Goal: Task Accomplishment & Management: Use online tool/utility

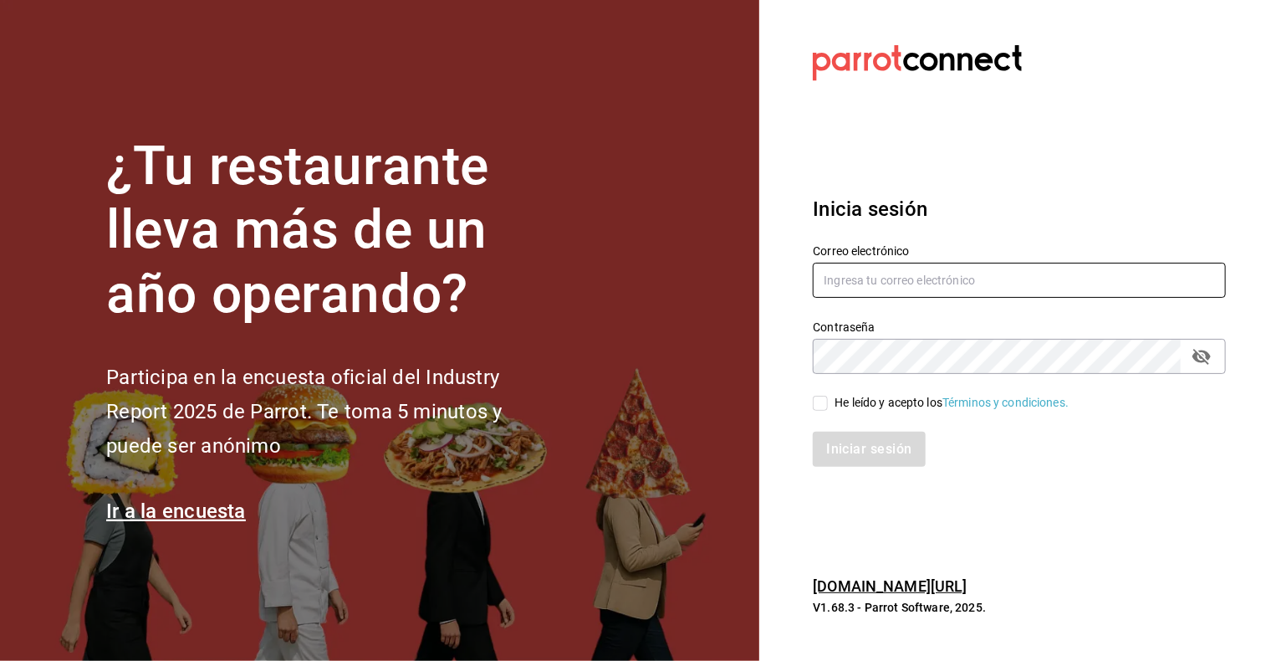
type input "[EMAIL_ADDRESS][PERSON_NAME][DOMAIN_NAME]"
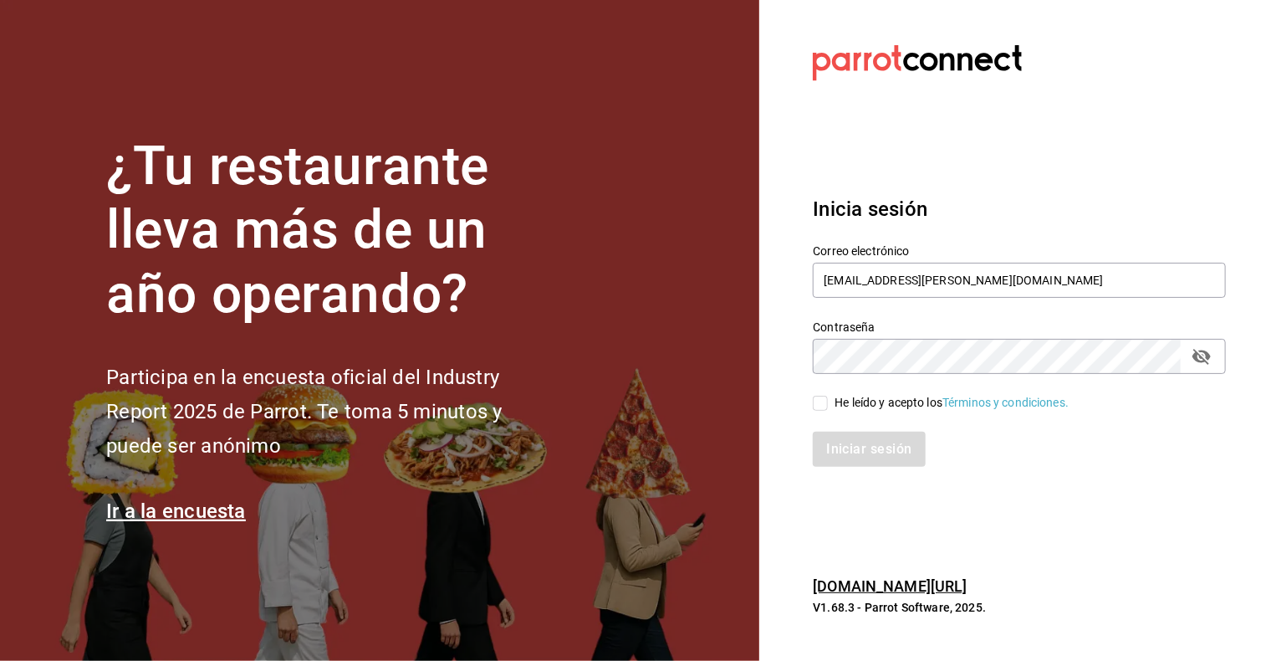
click at [820, 409] on input "He leído y acepto los Términos y condiciones." at bounding box center [820, 403] width 15 height 15
checkbox input "true"
click at [852, 441] on button "Iniciar sesión" at bounding box center [870, 449] width 114 height 35
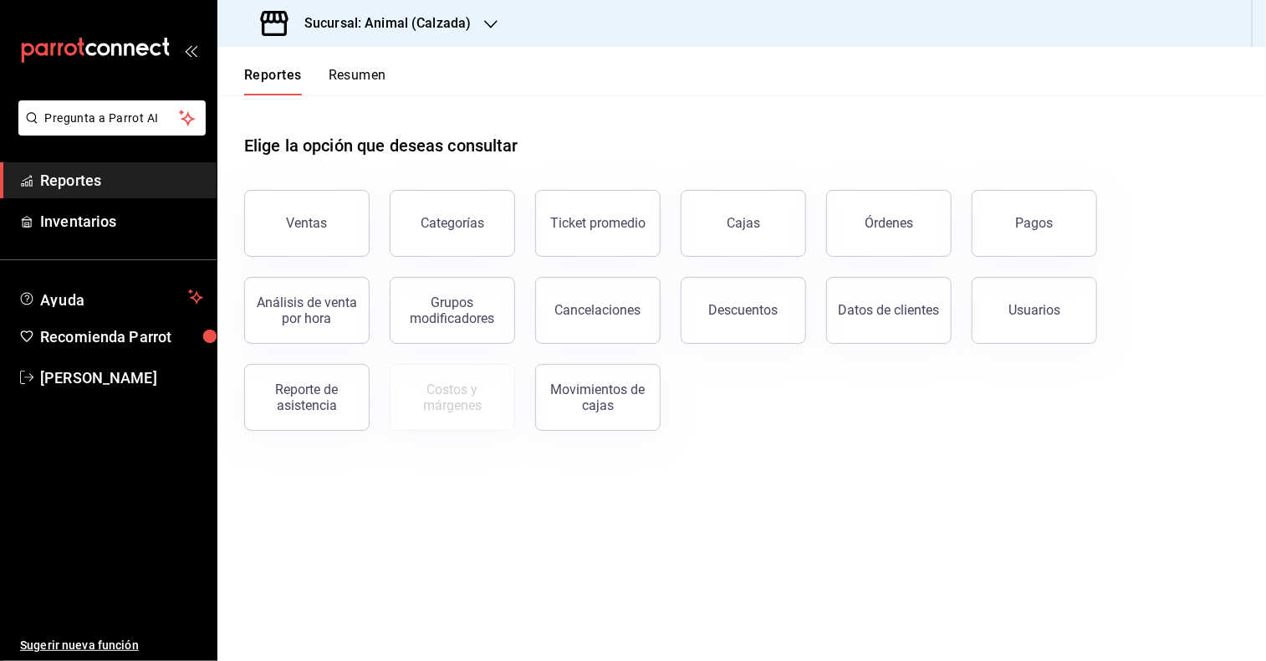
click at [491, 22] on icon "button" at bounding box center [490, 24] width 13 height 13
click at [356, 110] on div "Mochomos (Metepec)" at bounding box center [343, 110] width 224 height 18
click at [320, 225] on div "Ventas" at bounding box center [307, 223] width 41 height 16
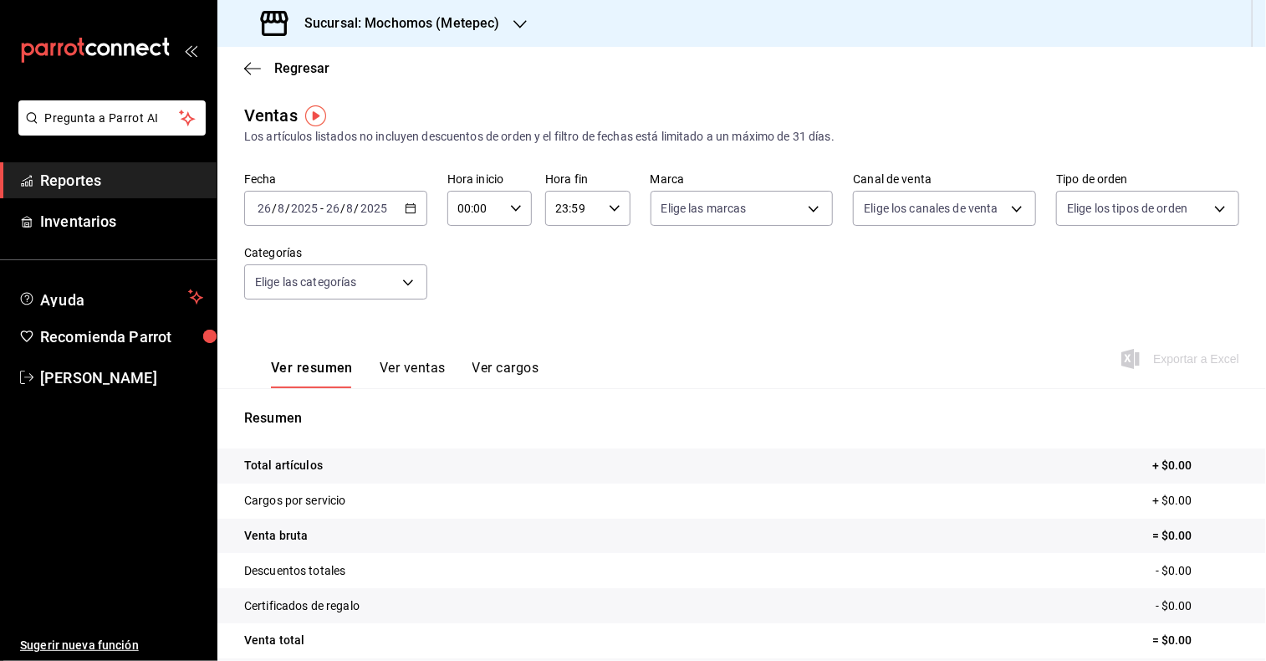
click at [411, 211] on icon "button" at bounding box center [411, 208] width 12 height 12
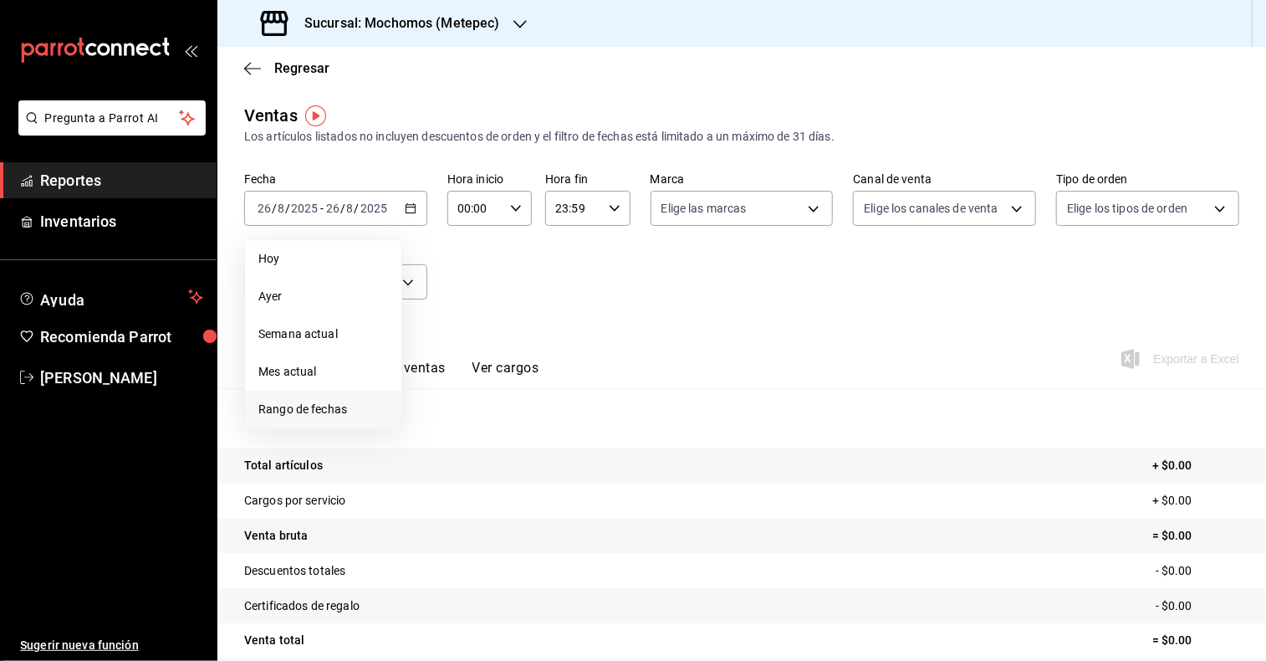
click at [304, 406] on span "Rango de fechas" at bounding box center [323, 410] width 130 height 18
click at [435, 468] on abbr "25" at bounding box center [437, 467] width 11 height 12
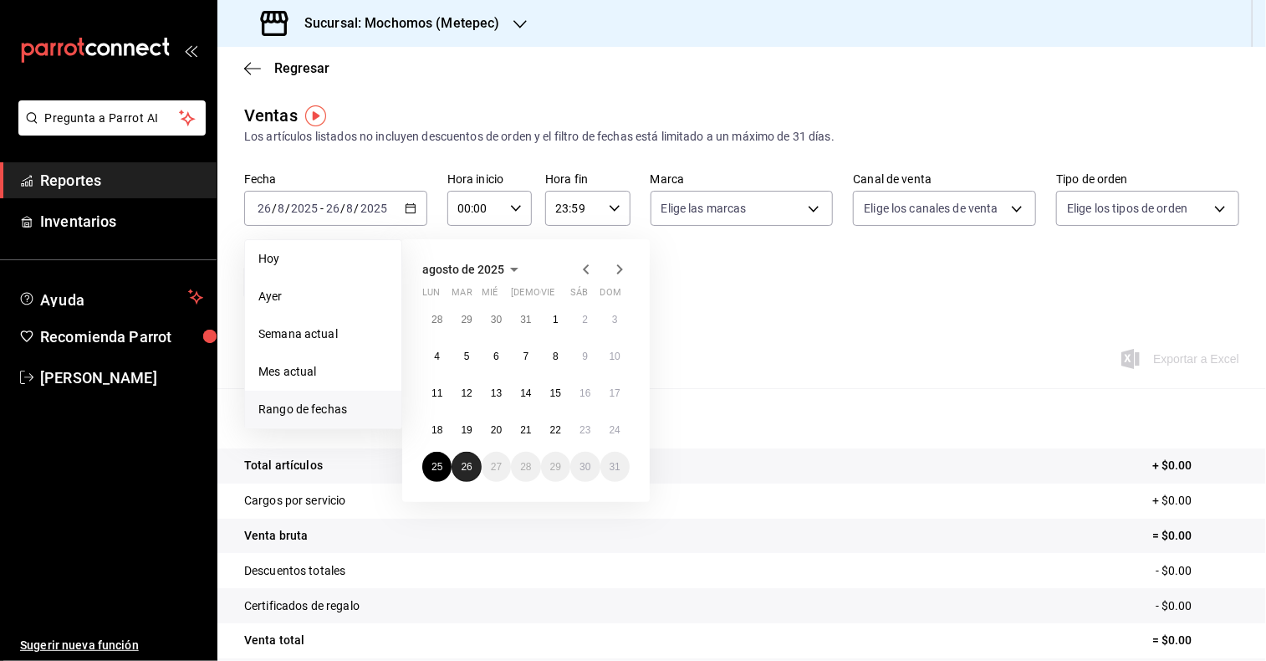
click at [472, 468] on abbr "26" at bounding box center [466, 467] width 11 height 12
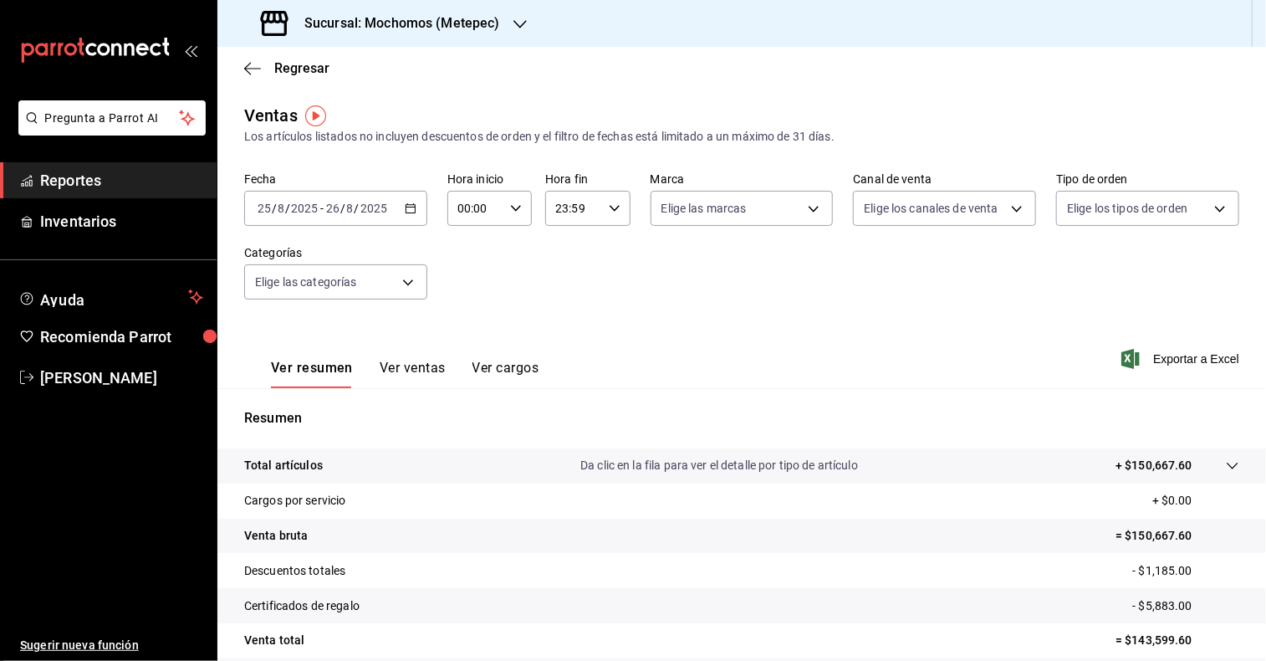
click at [510, 213] on icon "button" at bounding box center [516, 208] width 12 height 12
click at [463, 312] on span "05" at bounding box center [465, 312] width 15 height 13
type input "05:00"
click at [509, 254] on span "00" at bounding box center [507, 250] width 15 height 13
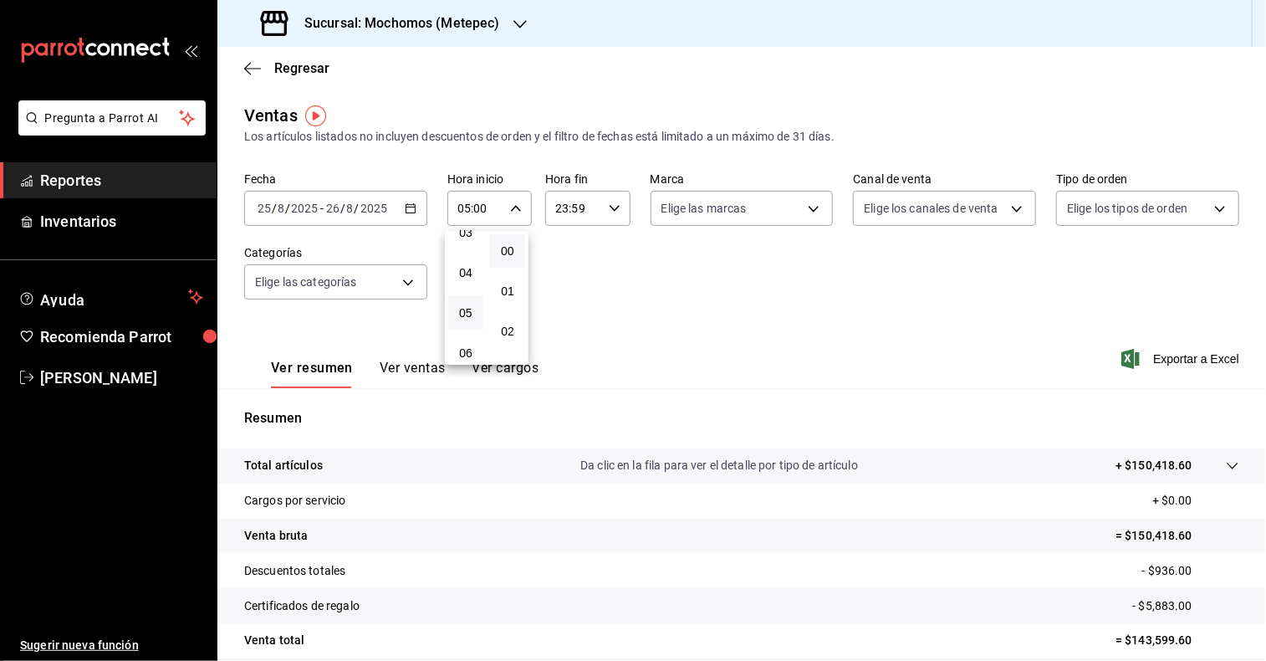
click at [611, 212] on div at bounding box center [633, 330] width 1266 height 661
click at [611, 212] on icon "button" at bounding box center [615, 208] width 12 height 12
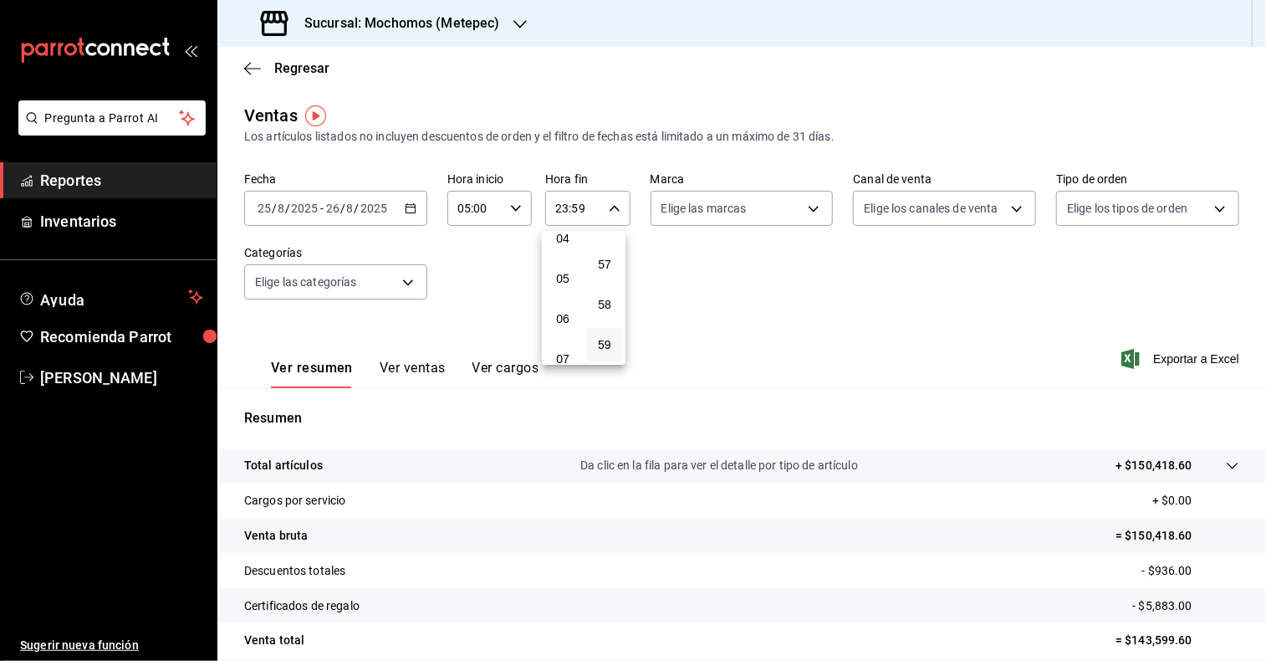
scroll to position [172, 0]
click at [563, 284] on span "05" at bounding box center [562, 279] width 15 height 13
click at [608, 247] on span "00" at bounding box center [604, 250] width 15 height 13
type input "05:00"
click at [804, 211] on div at bounding box center [633, 330] width 1266 height 661
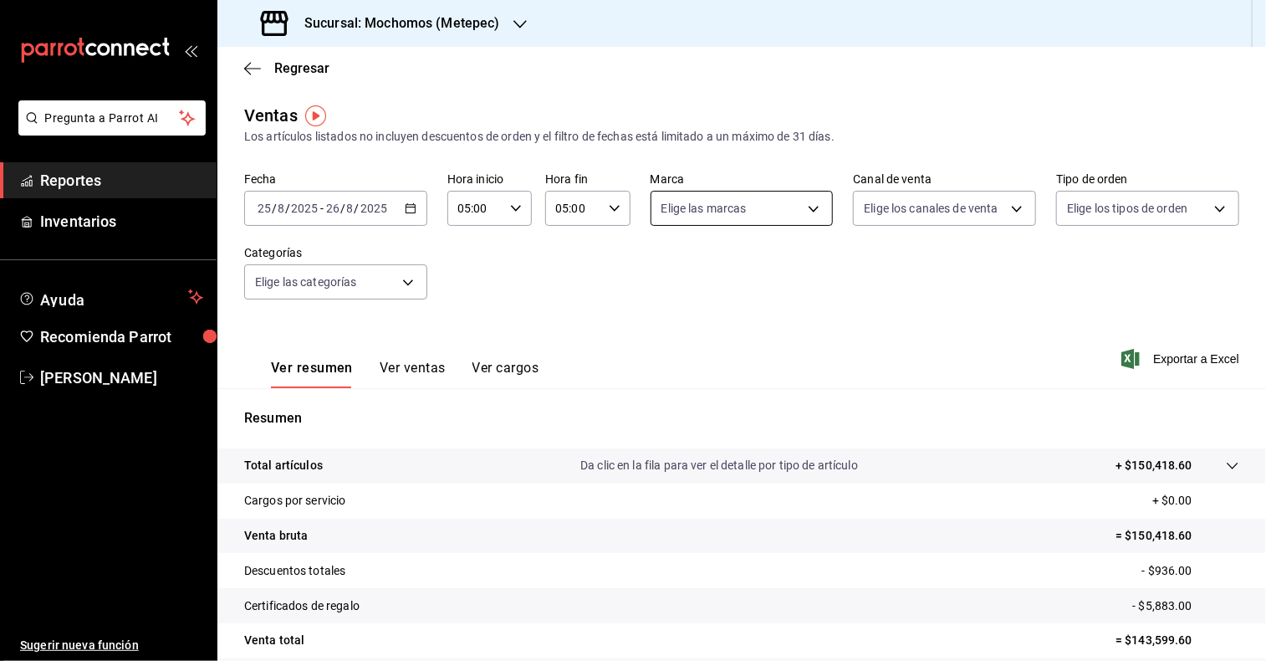
click at [810, 211] on body "Pregunta a Parrot AI Reportes Inventarios Ayuda Recomienda Parrot Cristian Merc…" at bounding box center [633, 330] width 1266 height 661
click at [666, 330] on input "checkbox" at bounding box center [664, 329] width 15 height 15
checkbox input "true"
type input "2365f74e-aa6b-4392-bdf2-72765591bddf"
checkbox input "true"
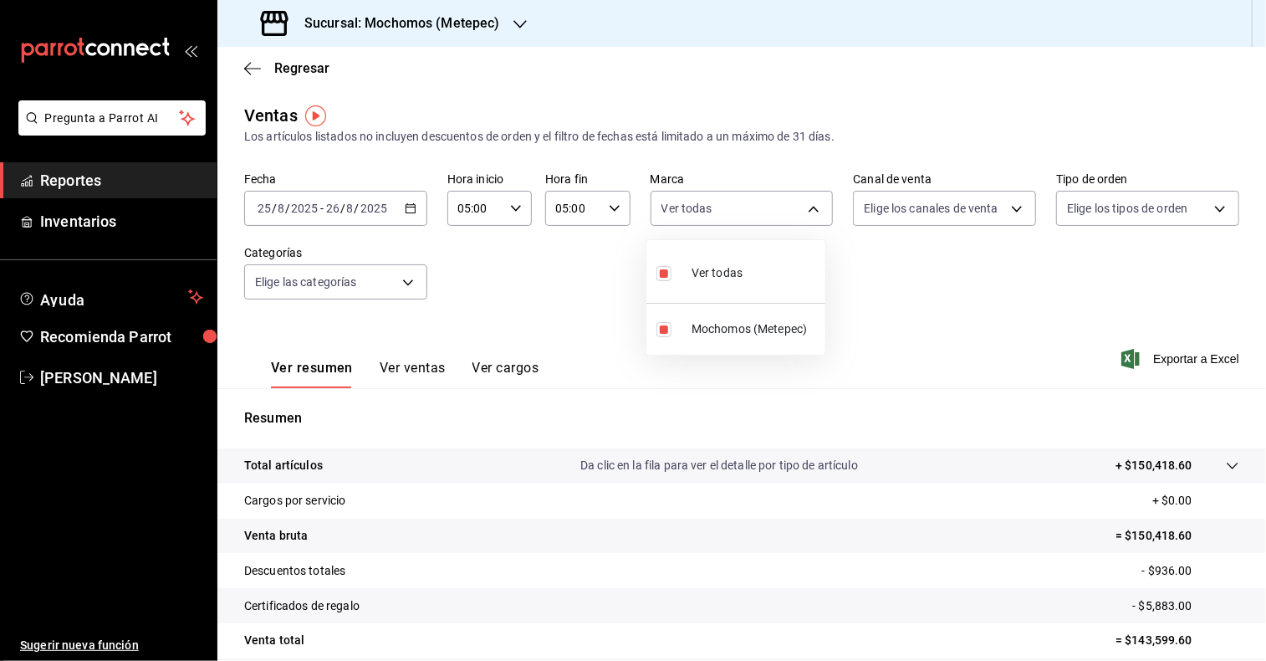
click at [1010, 210] on div at bounding box center [633, 330] width 1266 height 661
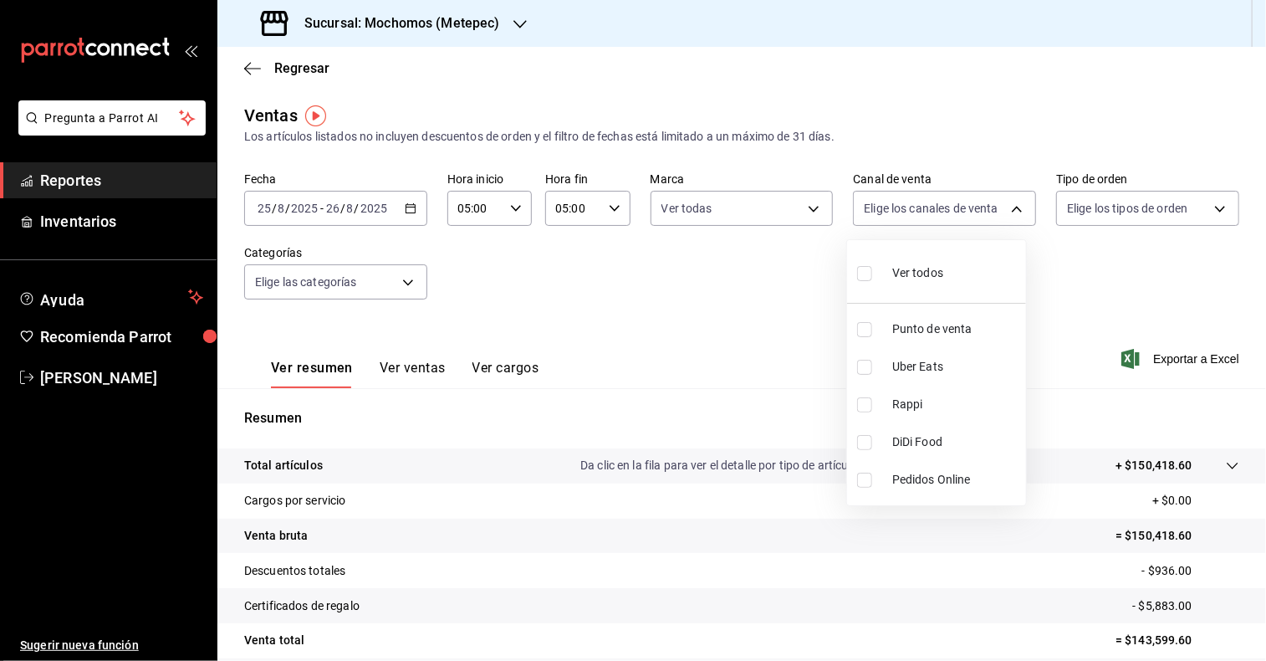
click at [1010, 210] on body "Pregunta a Parrot AI Reportes Inventarios Ayuda Recomienda Parrot Cristian Merc…" at bounding box center [633, 330] width 1266 height 661
click at [866, 275] on input "checkbox" at bounding box center [864, 273] width 15 height 15
checkbox input "true"
type input "PARROT,UBER_EATS,RAPPI,DIDI_FOOD,ONLINE"
checkbox input "true"
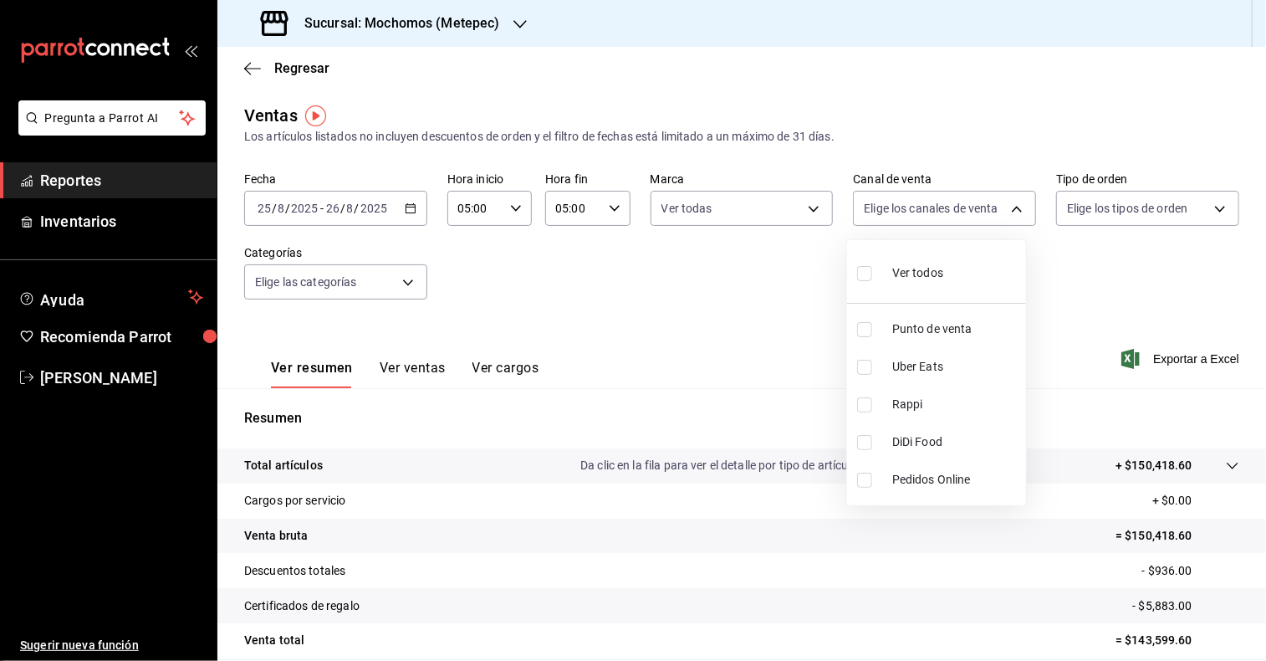
checkbox input "true"
click at [1205, 208] on div at bounding box center [633, 330] width 1266 height 661
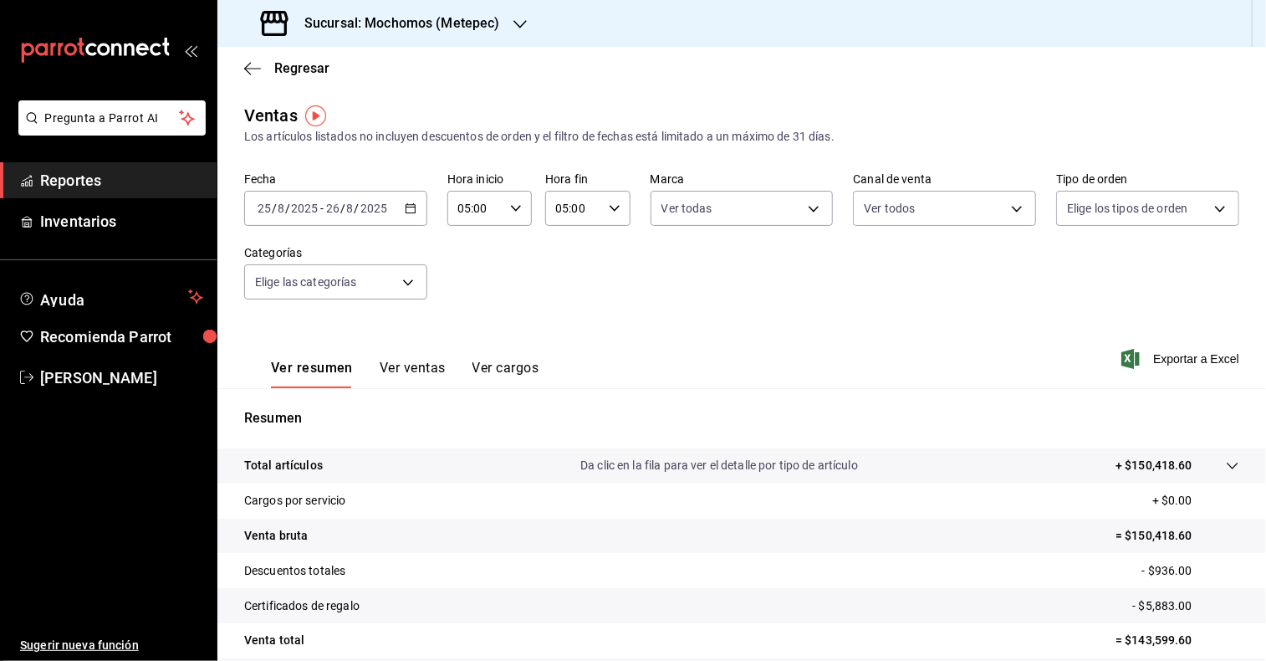
click at [1205, 208] on div "Ver todos Punto de venta Uber Eats Rappi DiDi Food Pedidos Online" at bounding box center [633, 330] width 1266 height 661
click at [1205, 208] on body "Pregunta a Parrot AI Reportes Inventarios Ayuda Recomienda Parrot Cristian Merc…" at bounding box center [633, 330] width 1266 height 661
click at [1063, 279] on input "checkbox" at bounding box center [1064, 273] width 15 height 15
checkbox input "true"
type input "3a236ed8-2e24-47ca-8e59-ead494492482,da8509e8-5fca-4f62-958e-973104937870,EXTER…"
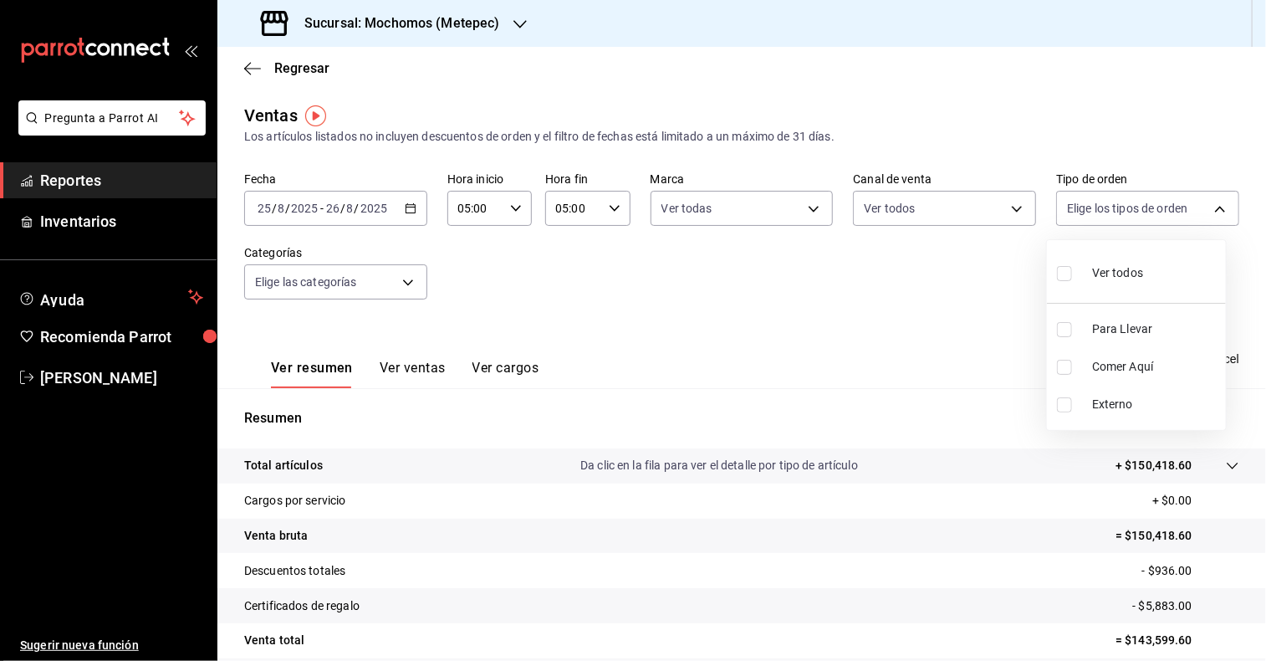
checkbox input "true"
click at [406, 281] on div at bounding box center [633, 330] width 1266 height 661
click at [406, 281] on body "Pregunta a Parrot AI Reportes Inventarios Ayuda Recomienda Parrot Cristian Merc…" at bounding box center [633, 330] width 1266 height 661
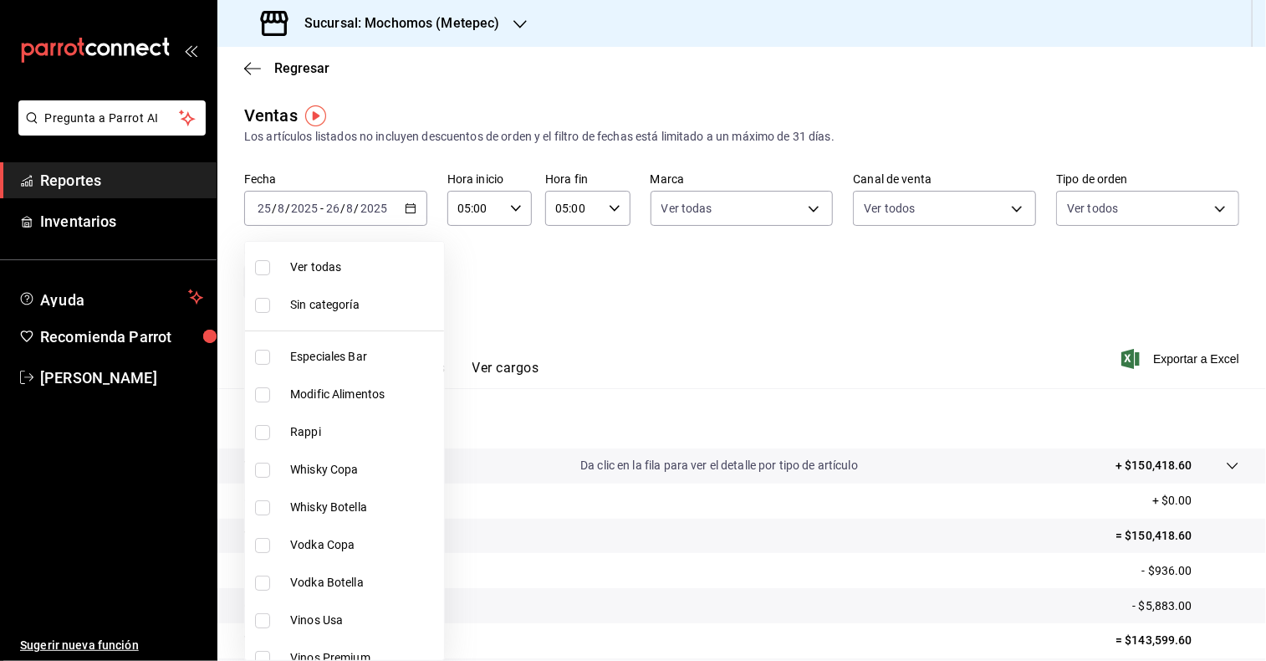
click at [264, 265] on input "checkbox" at bounding box center [262, 267] width 15 height 15
checkbox input "true"
type input "c9cbc288-c827-488d-81f5-370afefb1912,46081463-7037-4dd2-a9ab-e56ff6a8fa7c,bf958…"
checkbox input "true"
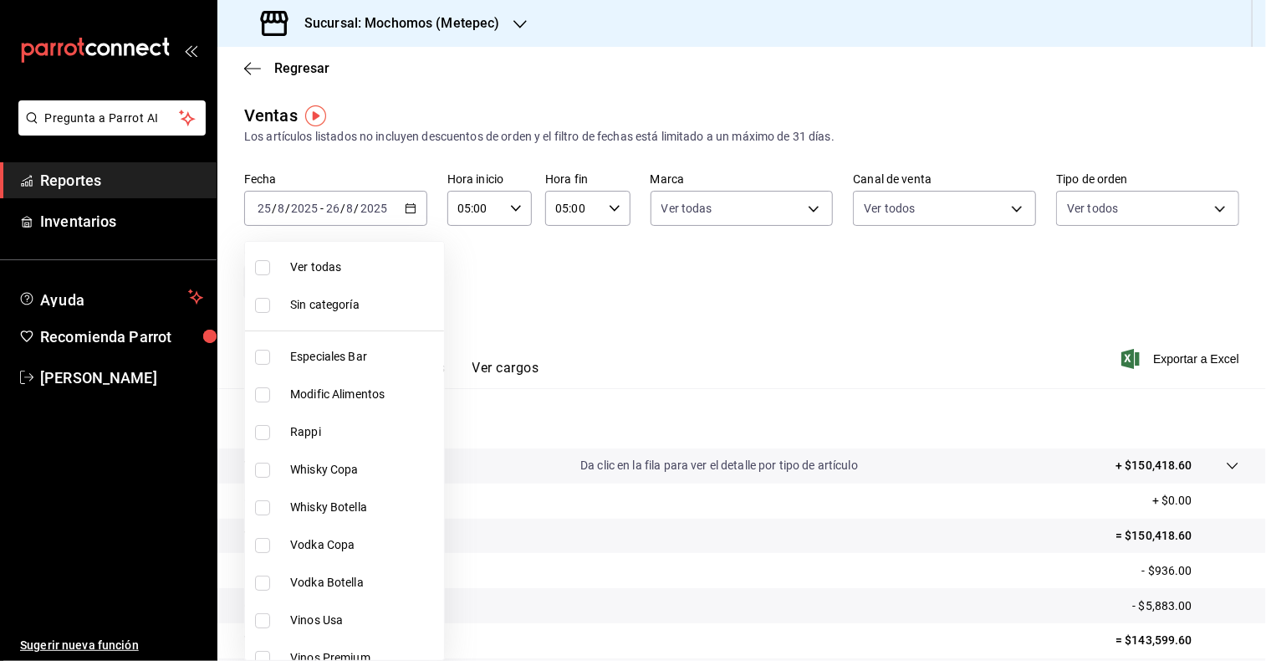
checkbox input "true"
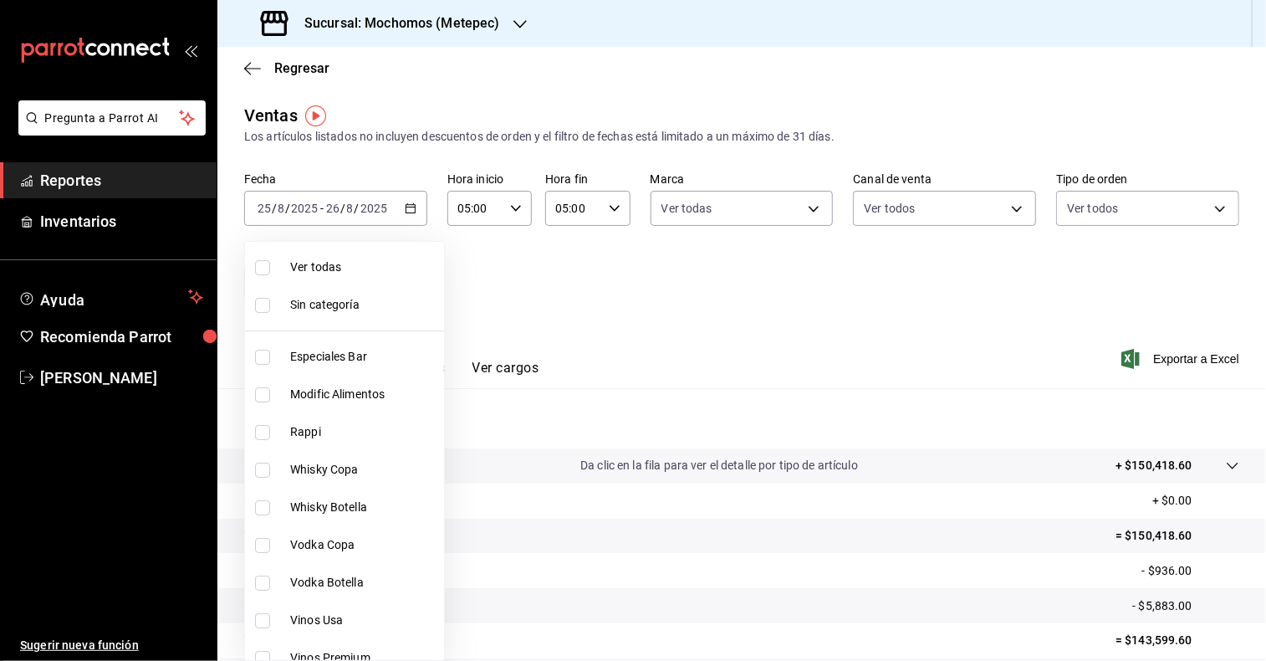
checkbox input "true"
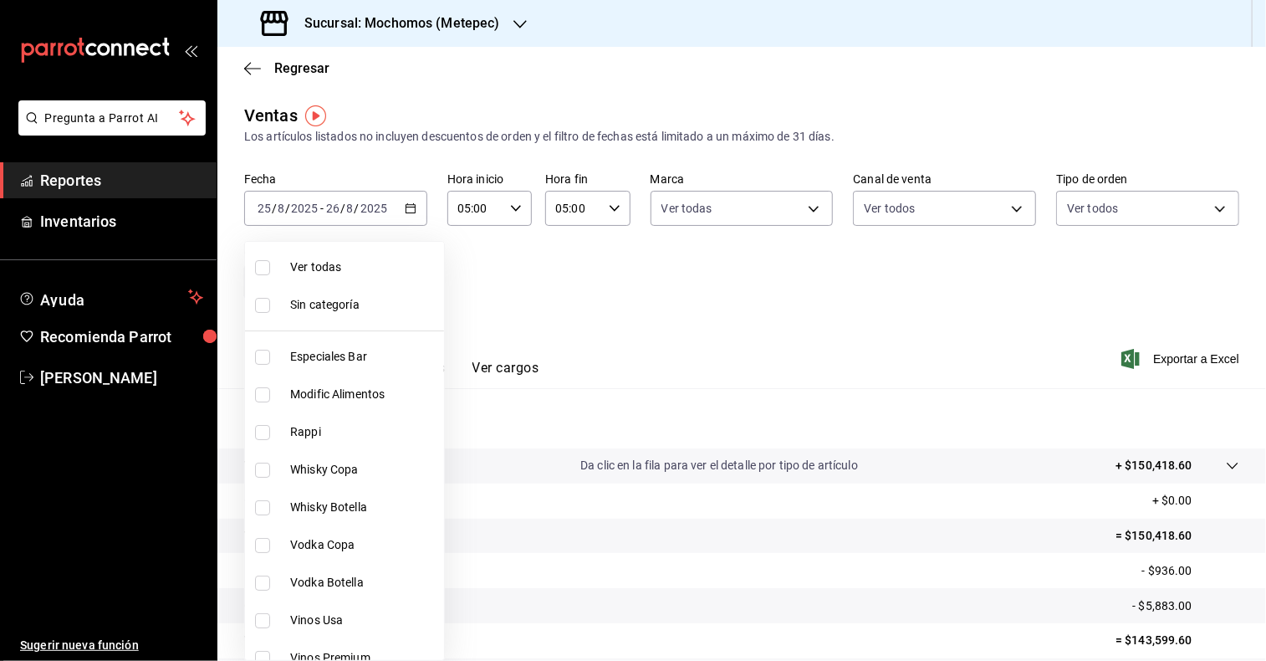
checkbox input "true"
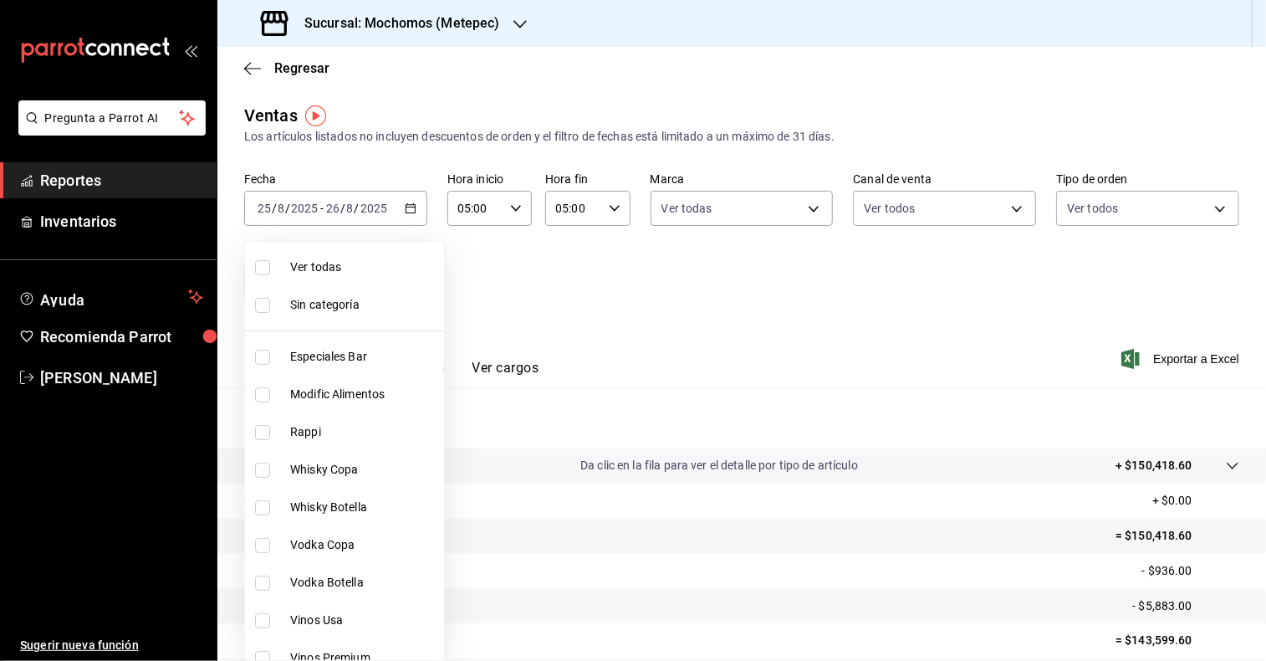
checkbox input "true"
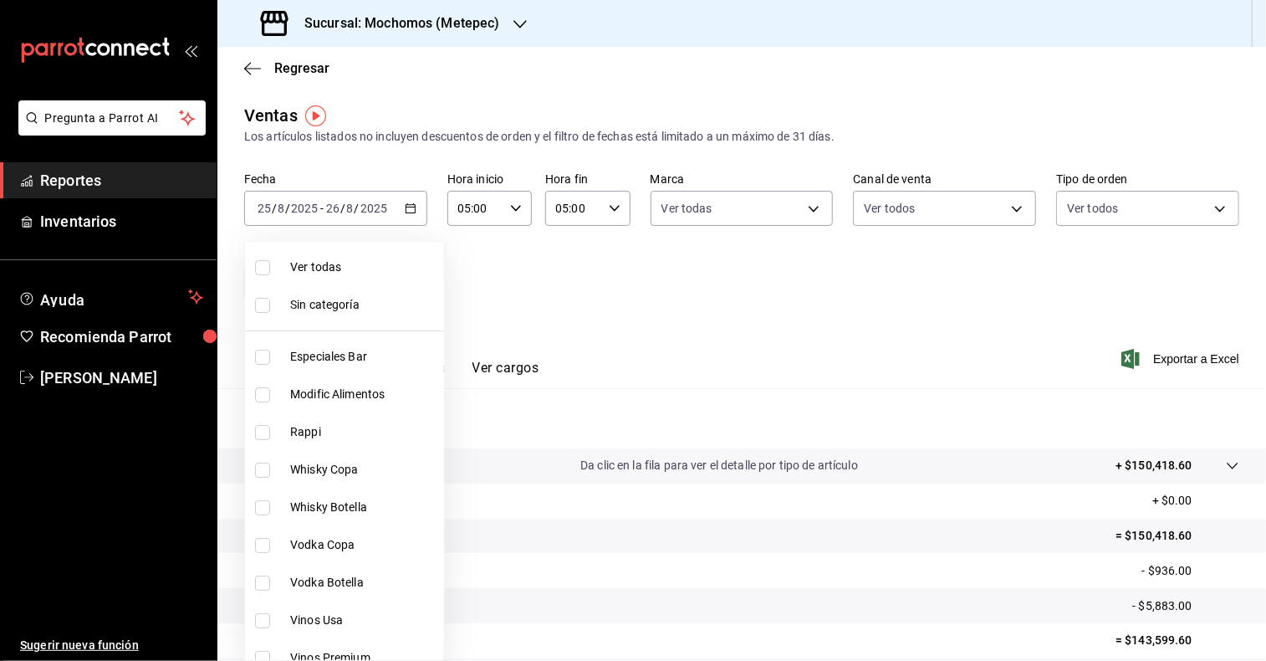
checkbox input "true"
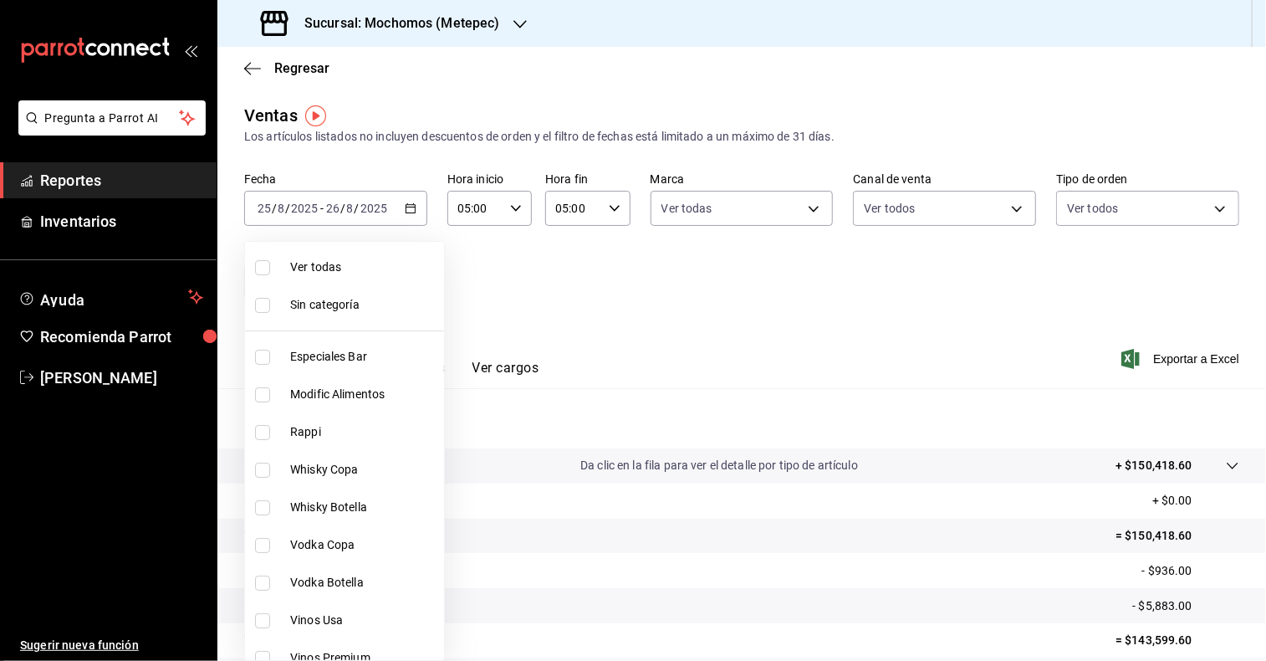
checkbox input "true"
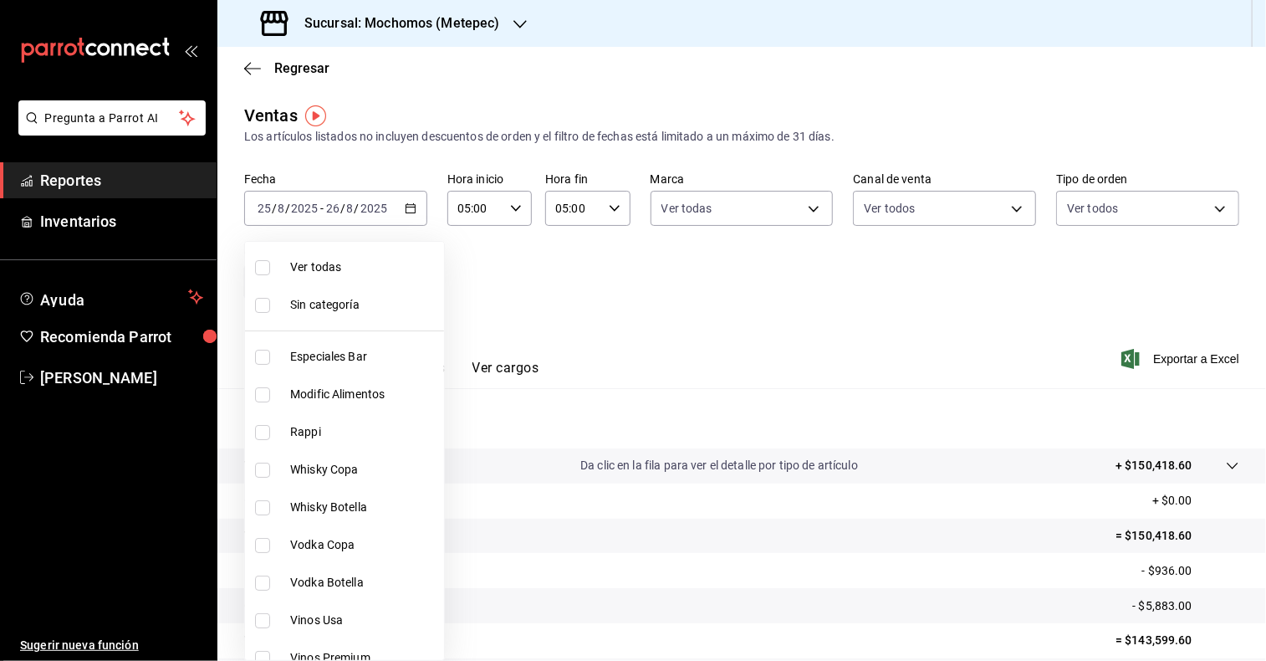
checkbox input "true"
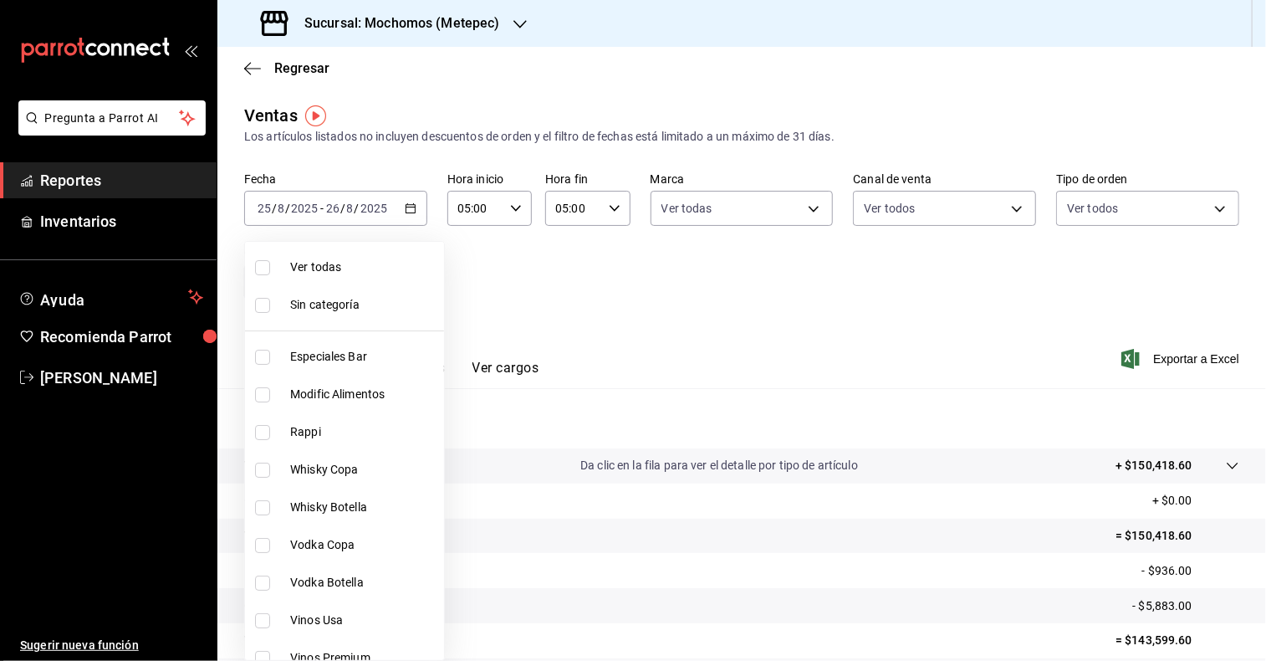
checkbox input "true"
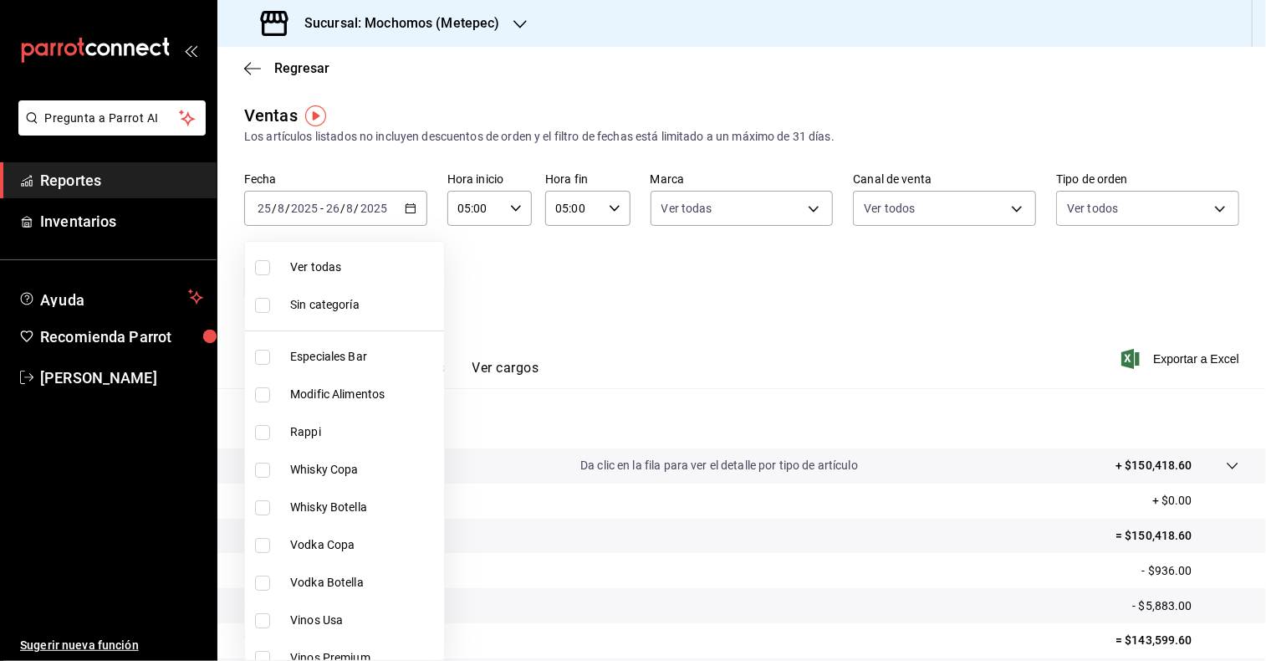
checkbox input "true"
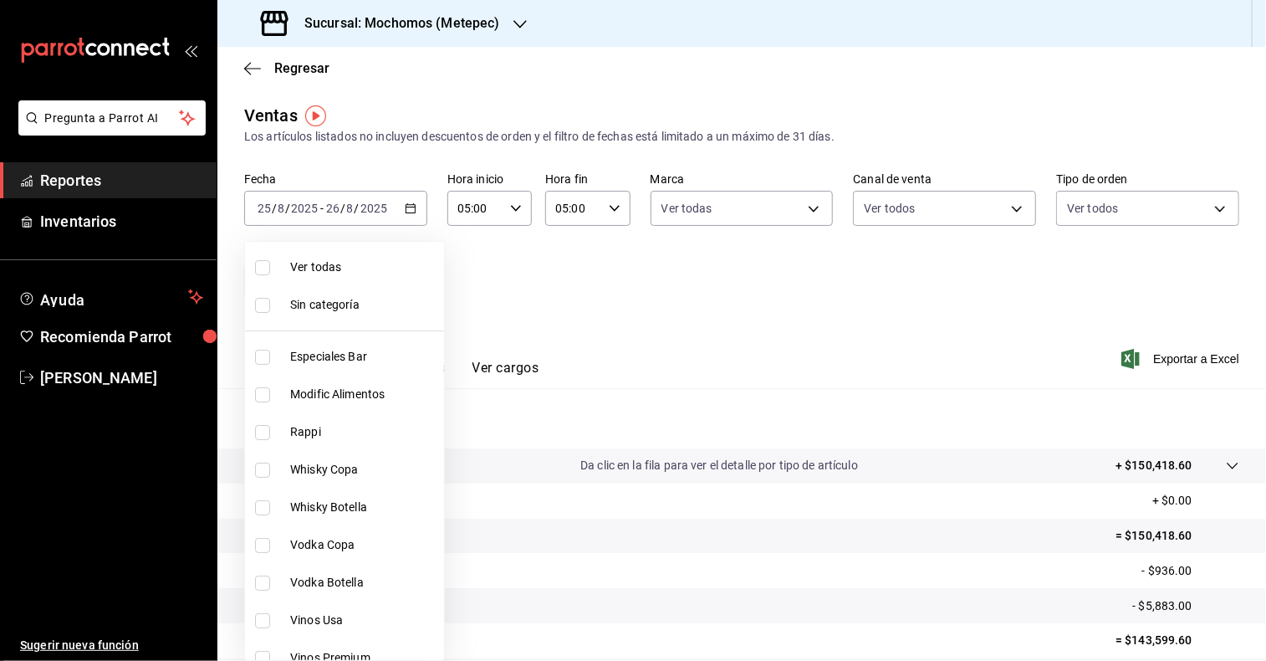
checkbox input "true"
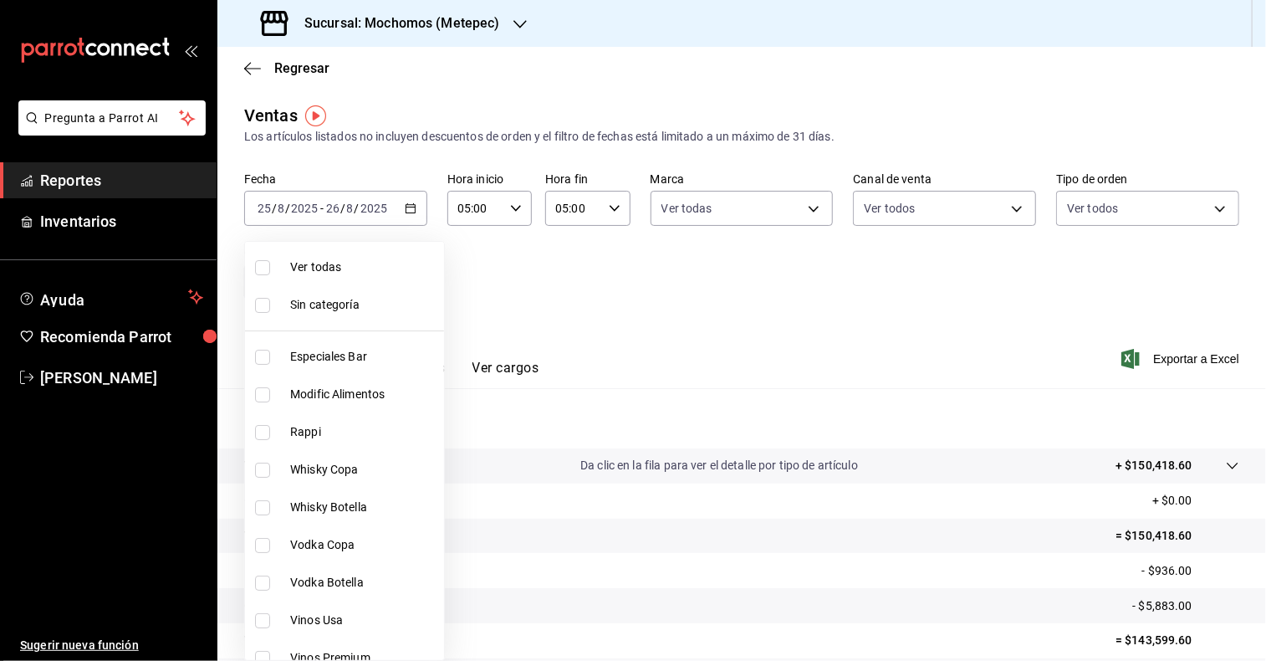
checkbox input "true"
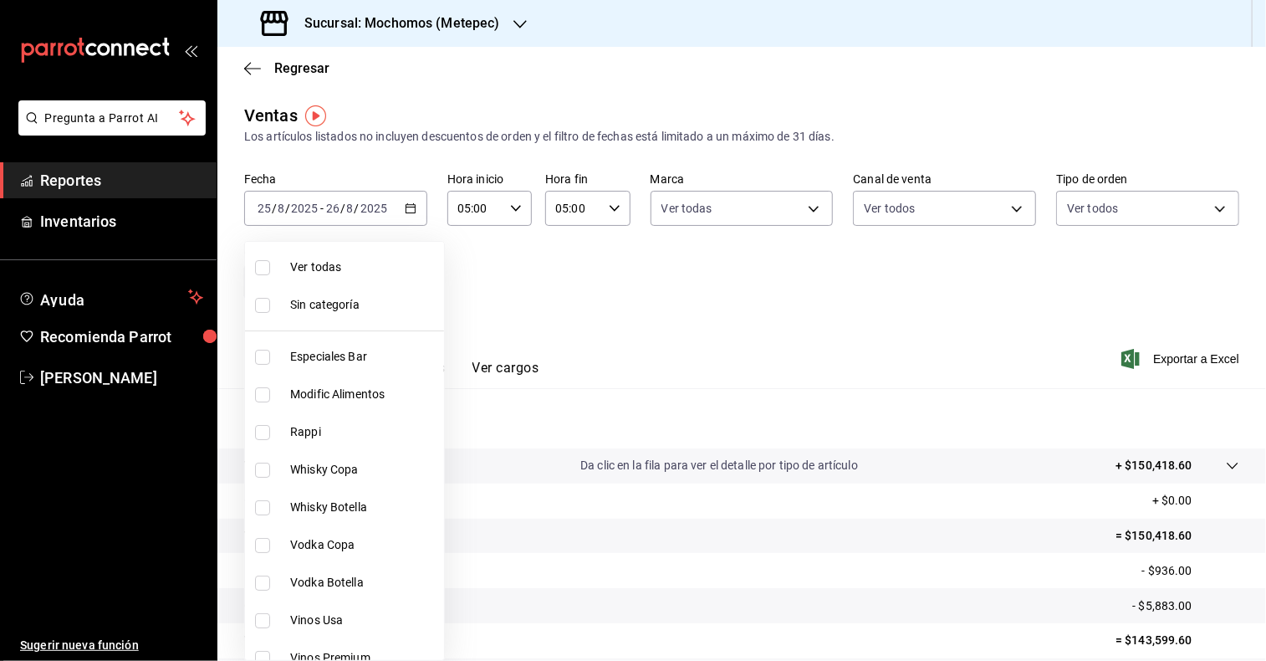
checkbox input "true"
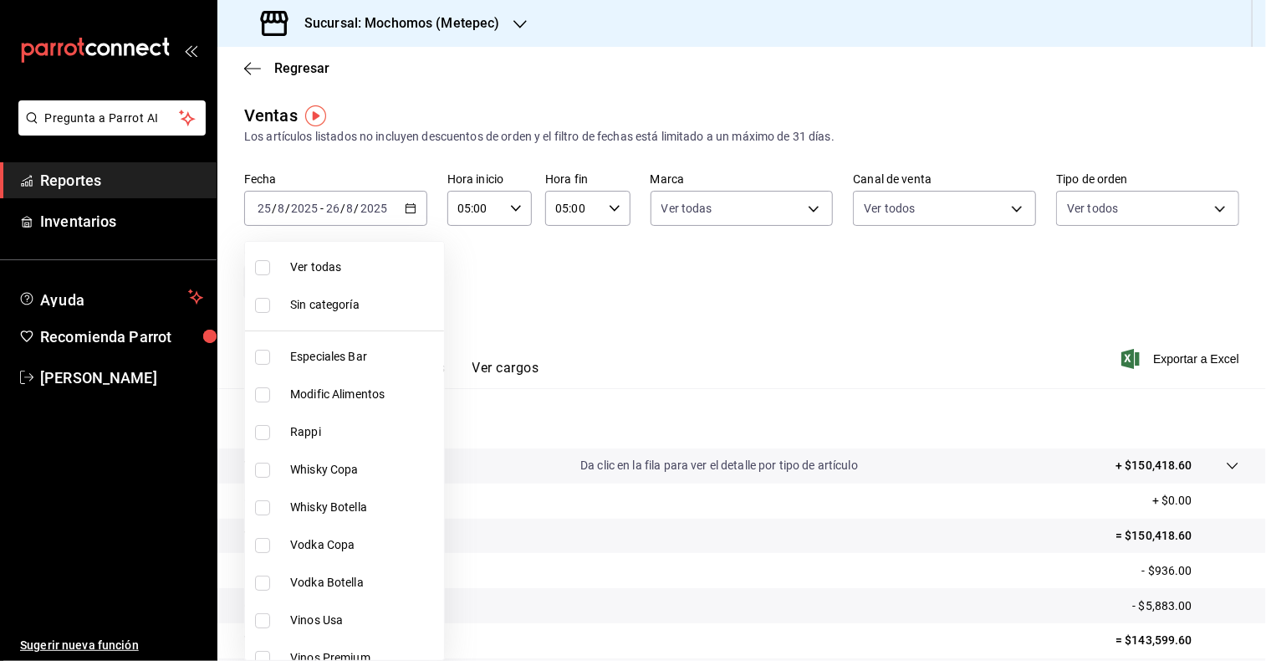
checkbox input "true"
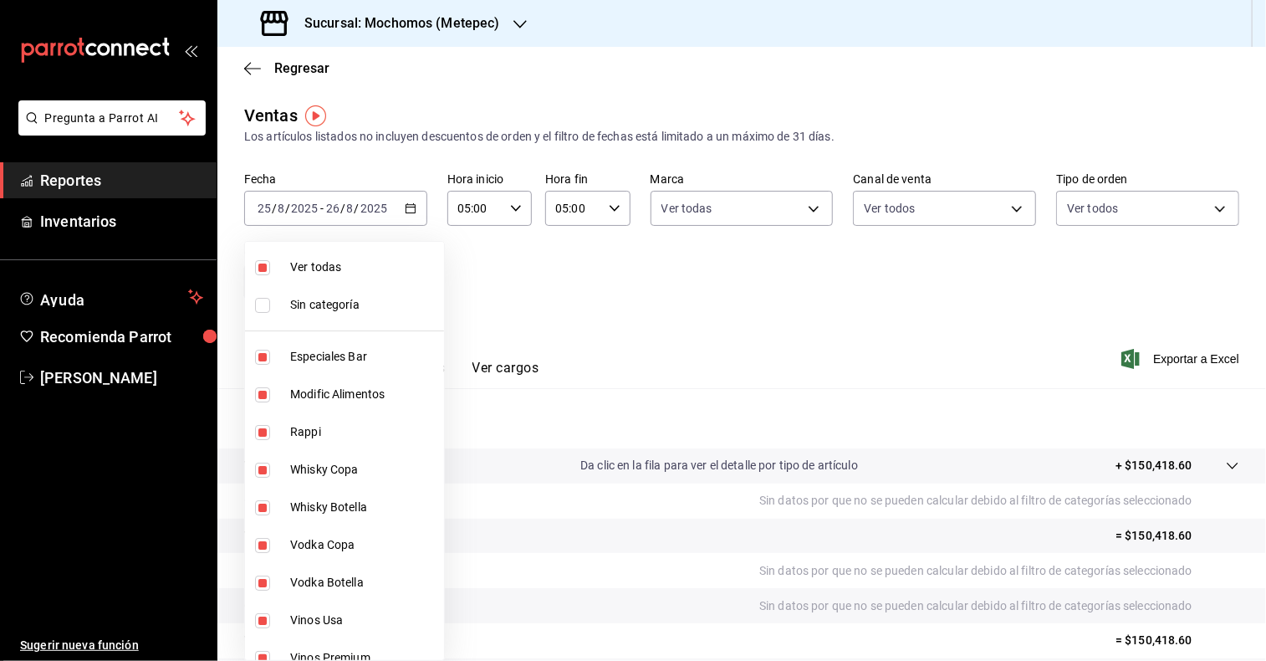
click at [264, 301] on input "checkbox" at bounding box center [262, 305] width 15 height 15
checkbox input "true"
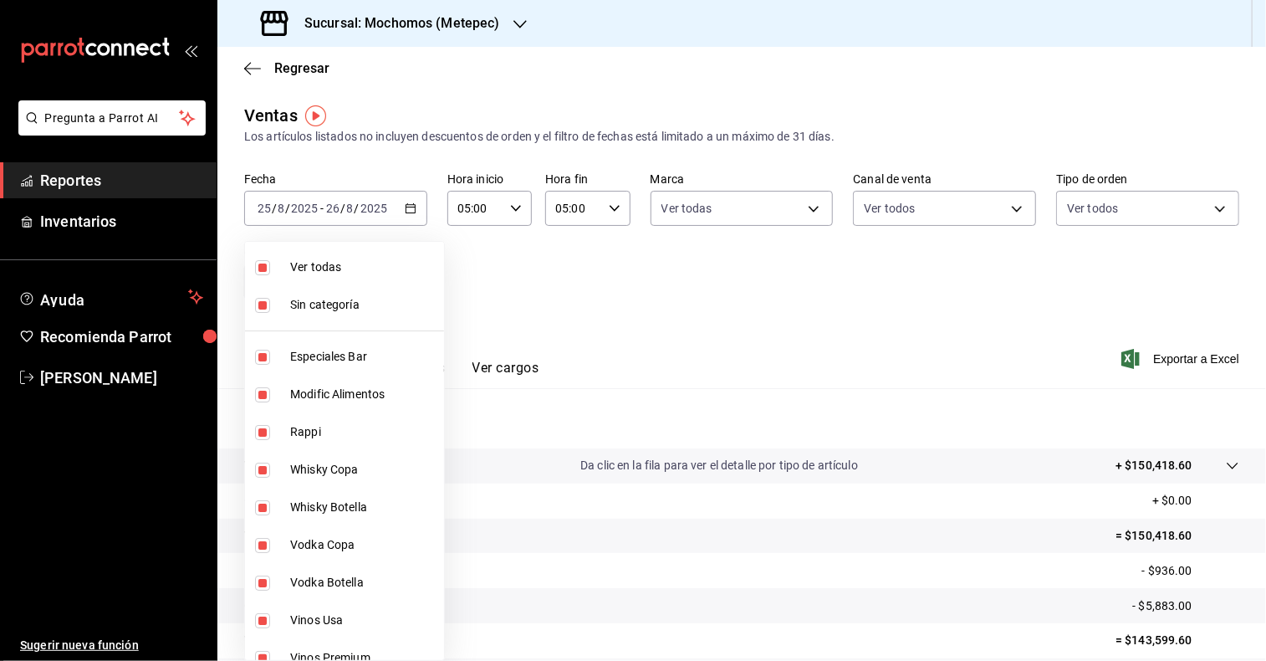
click at [613, 309] on div at bounding box center [633, 330] width 1266 height 661
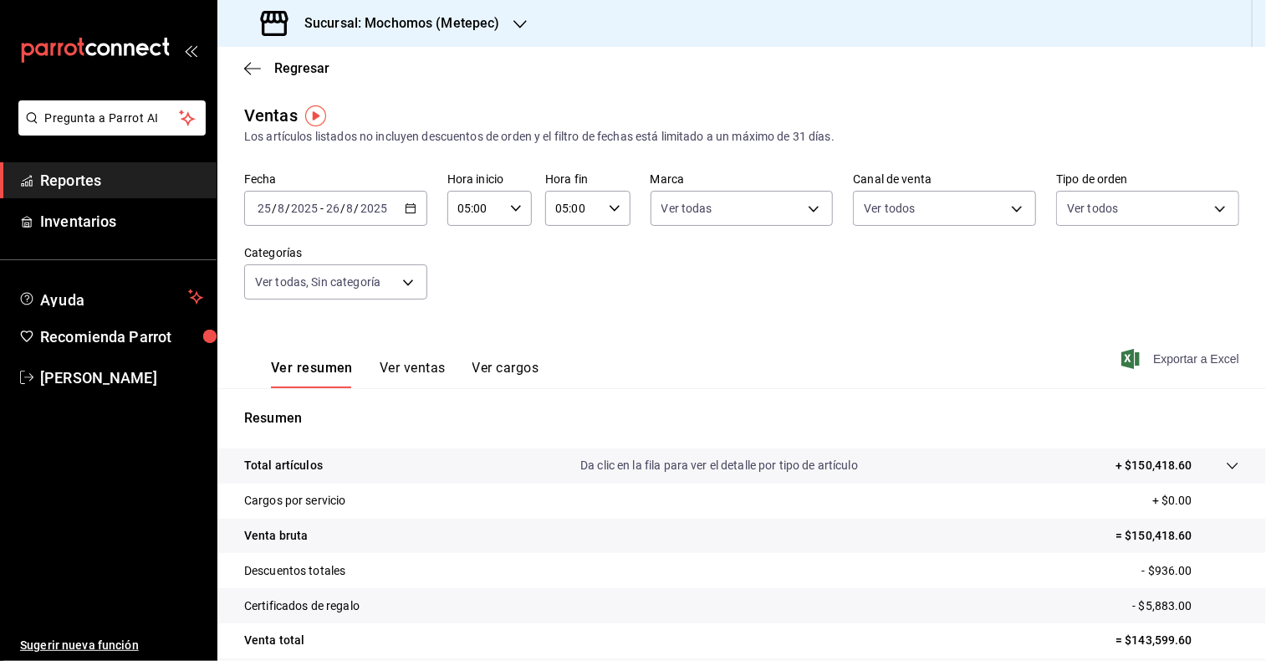
click at [1186, 360] on span "Exportar a Excel" at bounding box center [1182, 359] width 115 height 20
